Goal: Information Seeking & Learning: Learn about a topic

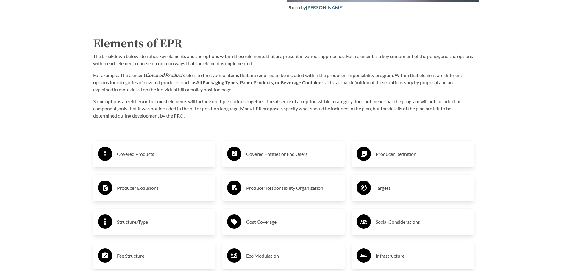
scroll to position [942, 0]
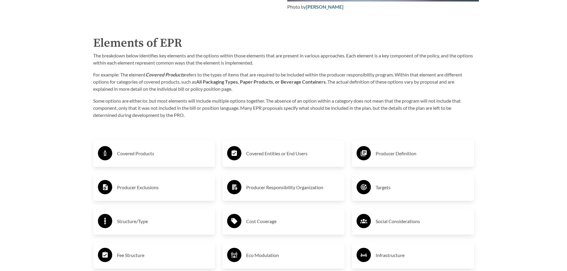
click at [154, 151] on h3 "Covered Products" at bounding box center [164, 154] width 94 height 10
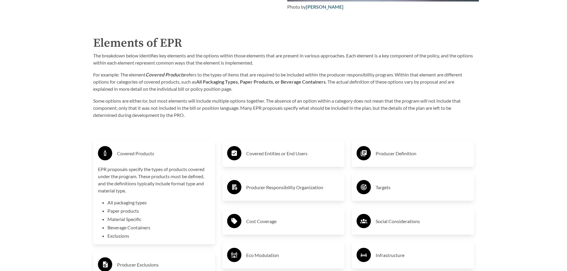
drag, startPoint x: 154, startPoint y: 149, endPoint x: 158, endPoint y: 149, distance: 3.6
click at [154, 149] on div "Covered Products" at bounding box center [154, 153] width 113 height 17
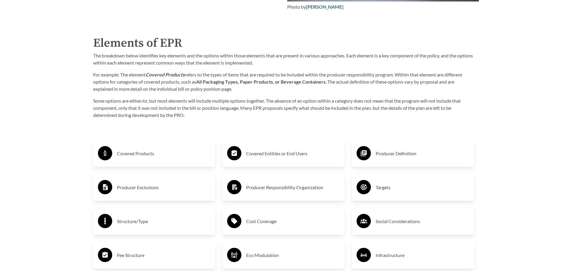
click at [395, 153] on h3 "Producer Definition" at bounding box center [423, 154] width 94 height 10
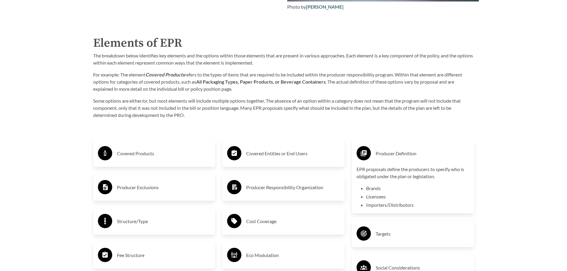
click at [395, 152] on h3 "Producer Definition" at bounding box center [423, 154] width 94 height 10
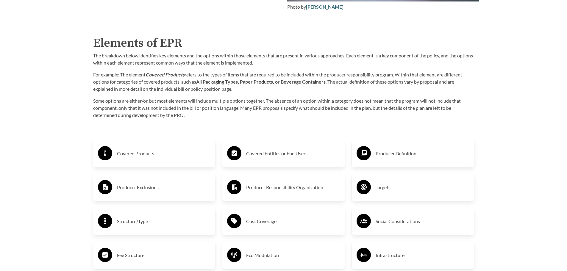
click at [282, 155] on h3 "Covered Entities or End Users" at bounding box center [293, 154] width 94 height 10
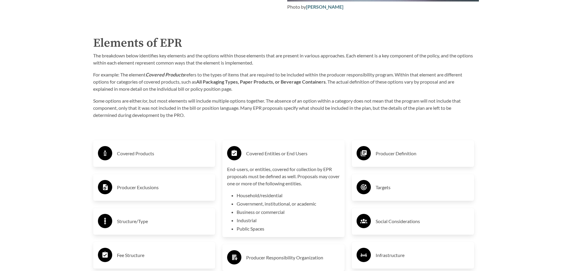
click at [282, 155] on h3 "Covered Entities or End Users" at bounding box center [293, 154] width 94 height 10
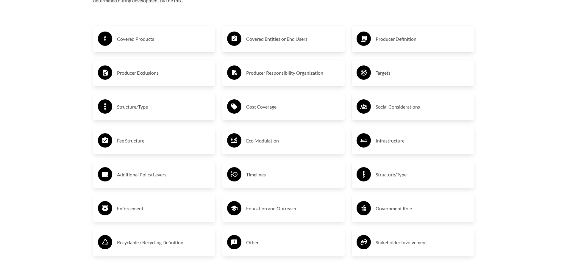
scroll to position [1061, 0]
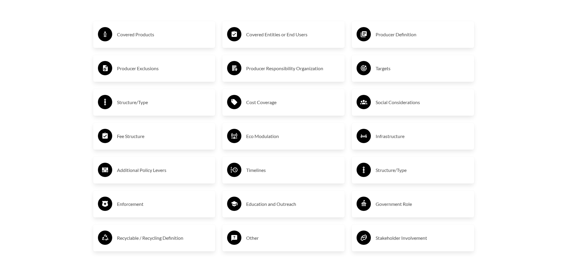
click at [139, 75] on div "Producer Exclusions" at bounding box center [154, 68] width 113 height 17
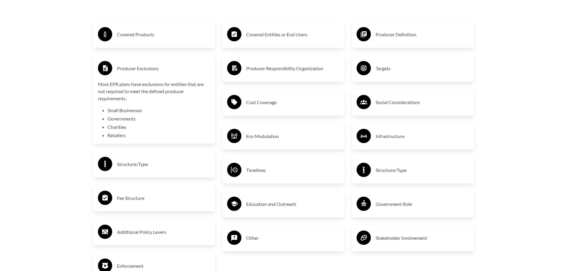
click at [139, 73] on h3 "Producer Exclusions" at bounding box center [164, 69] width 94 height 10
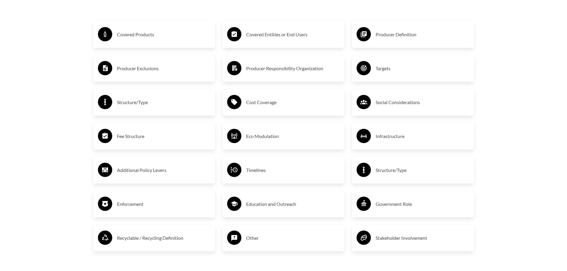
click at [280, 72] on h3 "Producer Responsibility Organization" at bounding box center [293, 69] width 94 height 10
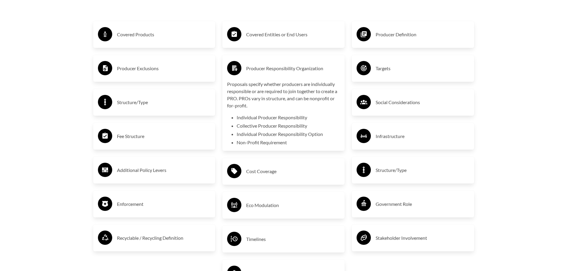
click at [140, 72] on h3 "Producer Exclusions" at bounding box center [164, 69] width 94 height 10
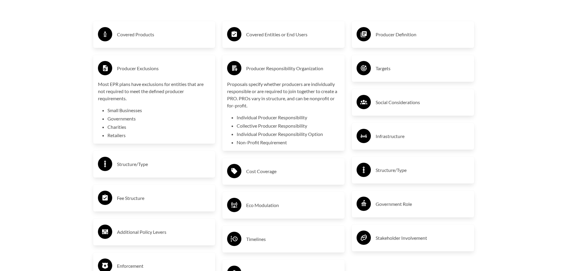
click at [140, 72] on h3 "Producer Exclusions" at bounding box center [164, 69] width 94 height 10
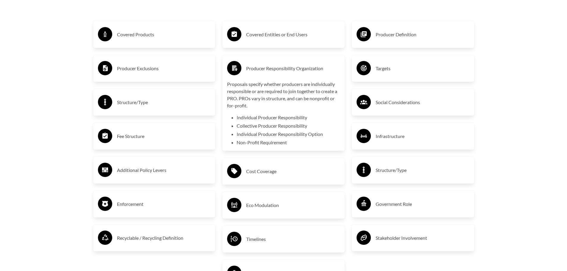
click at [291, 72] on h3 "Producer Responsibility Organization" at bounding box center [293, 69] width 94 height 10
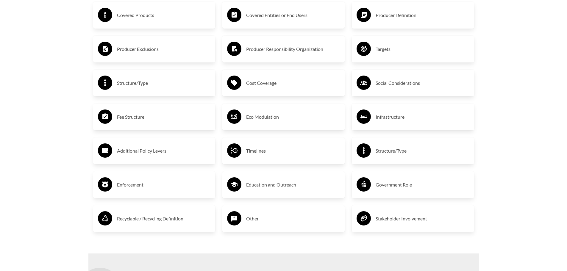
scroll to position [1091, 0]
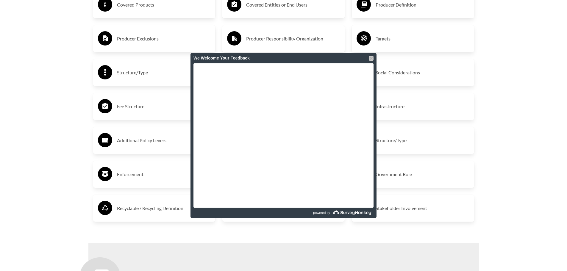
click at [371, 60] on div at bounding box center [371, 58] width 5 height 5
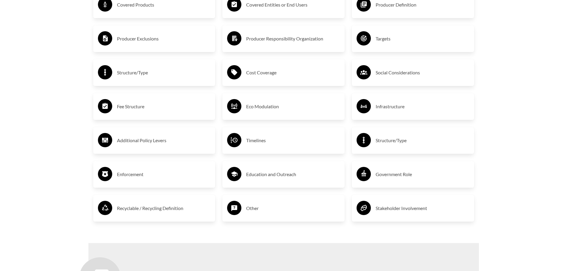
click at [404, 145] on h3 "Structure/Type" at bounding box center [423, 141] width 94 height 10
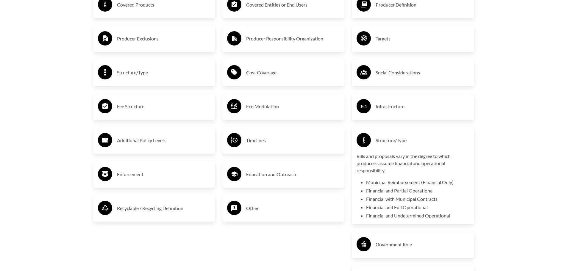
click at [403, 145] on h3 "Structure/Type" at bounding box center [423, 141] width 94 height 10
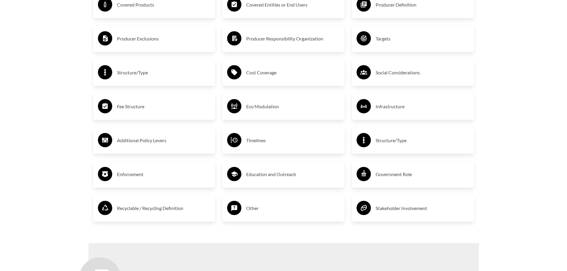
click at [290, 111] on h3 "Eco Modulation" at bounding box center [293, 107] width 94 height 10
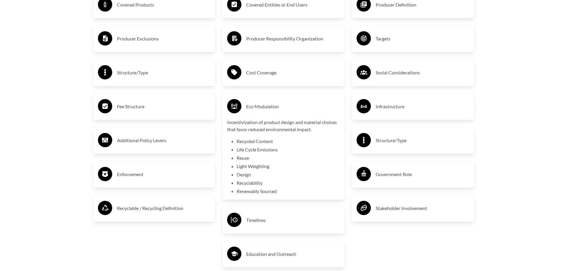
click at [290, 111] on h3 "Eco Modulation" at bounding box center [293, 107] width 94 height 10
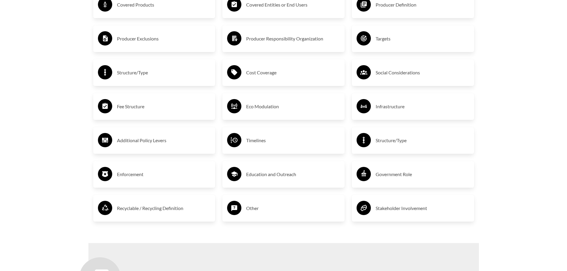
click at [146, 205] on h3 "Recyclable / Recycling Definition" at bounding box center [164, 209] width 94 height 10
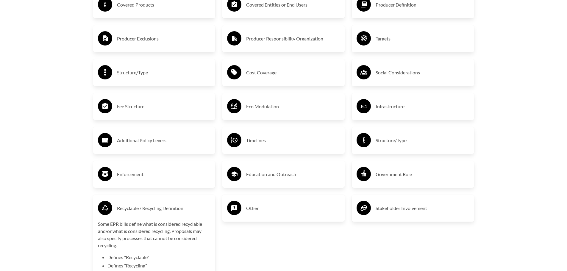
click at [146, 205] on h3 "Recyclable / Recycling Definition" at bounding box center [164, 209] width 94 height 10
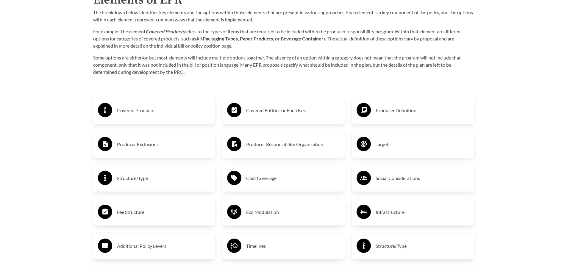
scroll to position [972, 0]
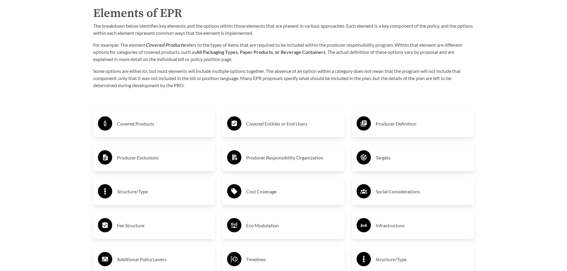
click at [135, 161] on h3 "Producer Exclusions" at bounding box center [164, 158] width 94 height 10
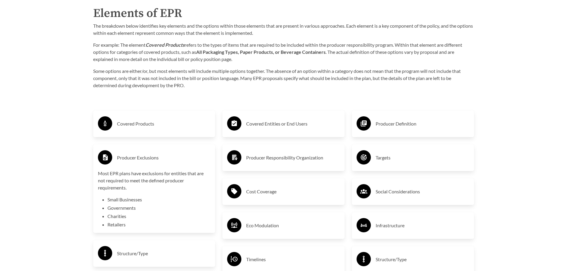
click at [135, 161] on h3 "Producer Exclusions" at bounding box center [164, 158] width 94 height 10
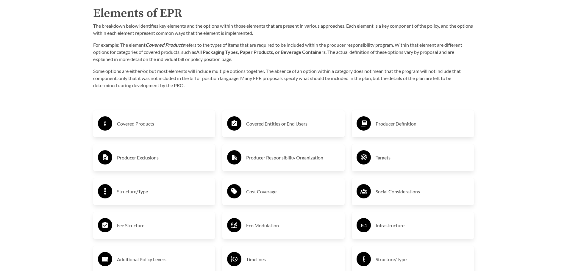
click at [139, 124] on h3 "Covered Products" at bounding box center [164, 124] width 94 height 10
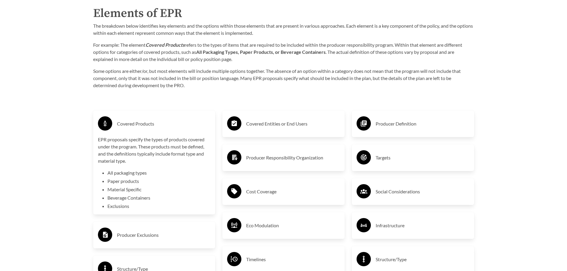
click at [139, 124] on h3 "Covered Products" at bounding box center [164, 124] width 94 height 10
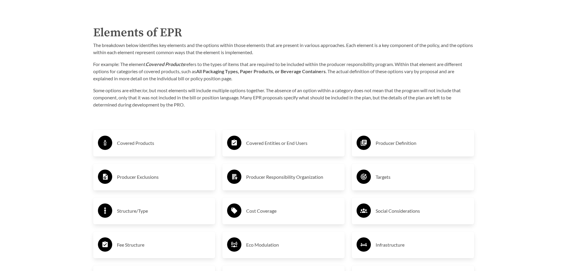
scroll to position [942, 0]
